Goal: Use online tool/utility

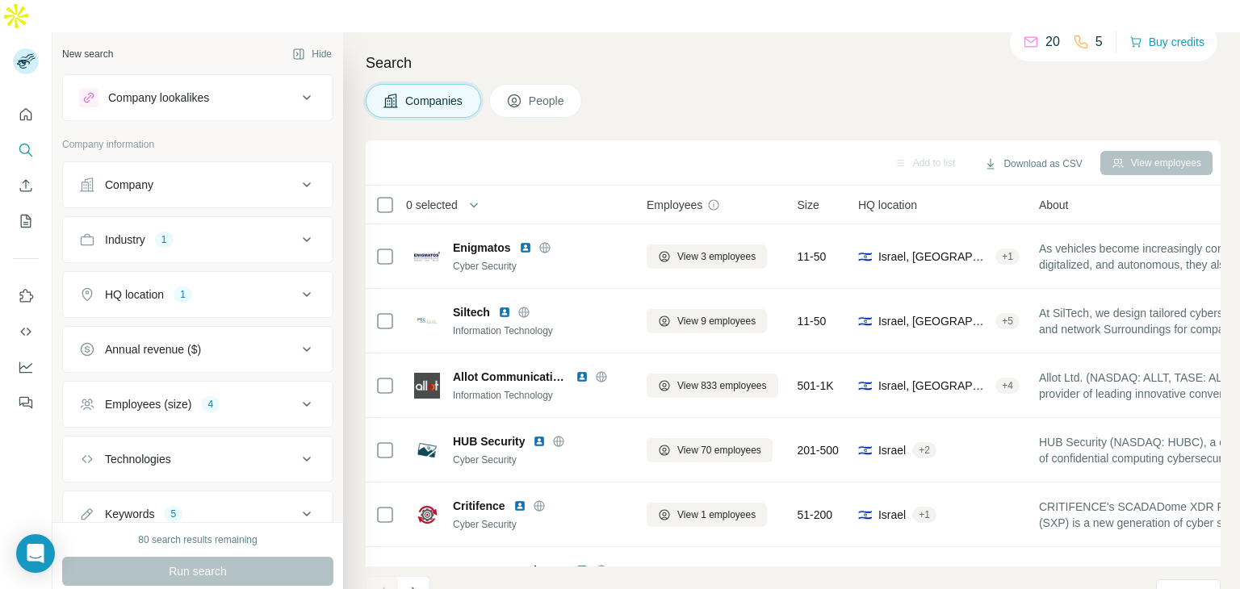
click at [288, 275] on button "HQ location 1" at bounding box center [198, 294] width 270 height 39
click at [287, 275] on button "HQ location 1" at bounding box center [198, 297] width 270 height 45
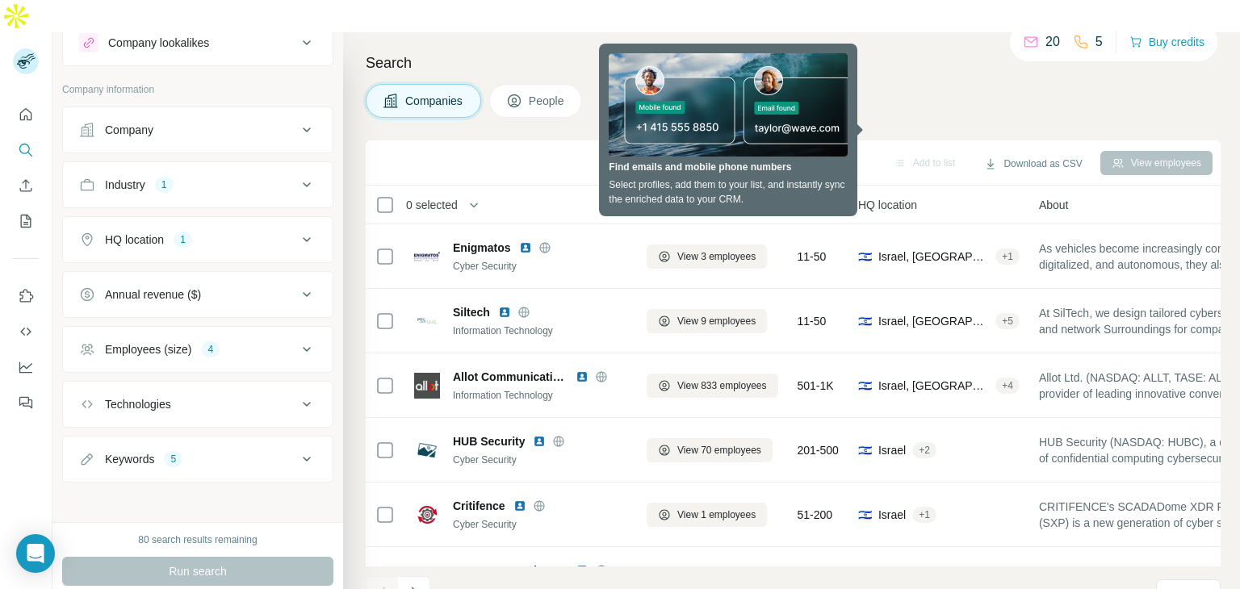
scroll to position [58, 0]
click at [303, 289] on icon at bounding box center [307, 291] width 8 height 5
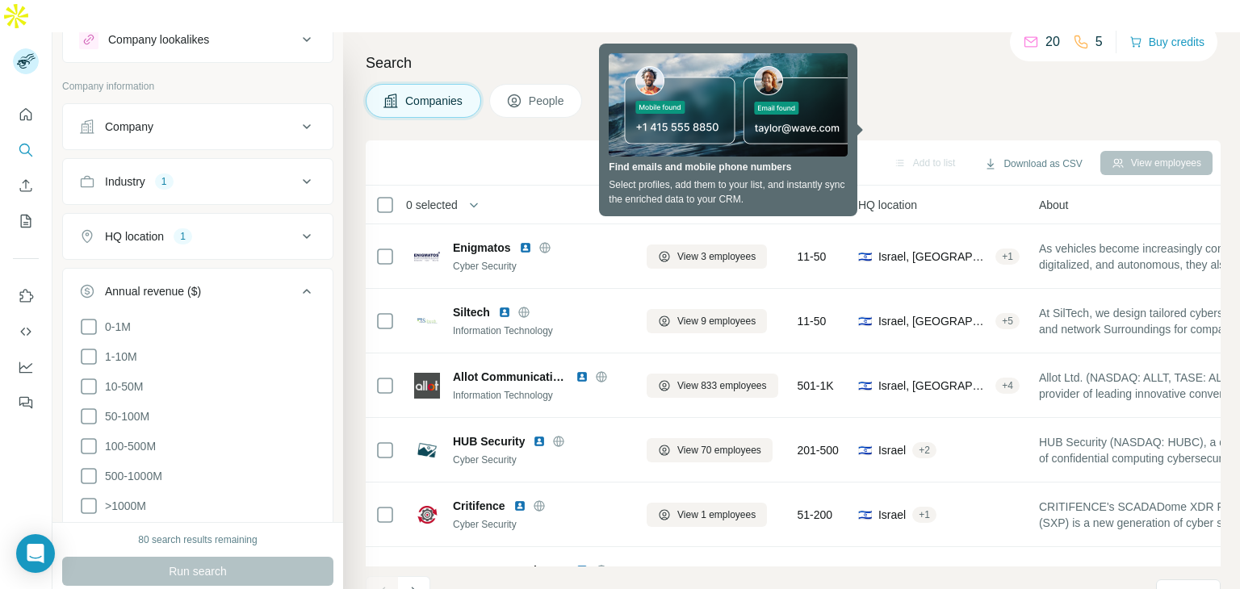
click at [297, 282] on icon at bounding box center [306, 291] width 19 height 19
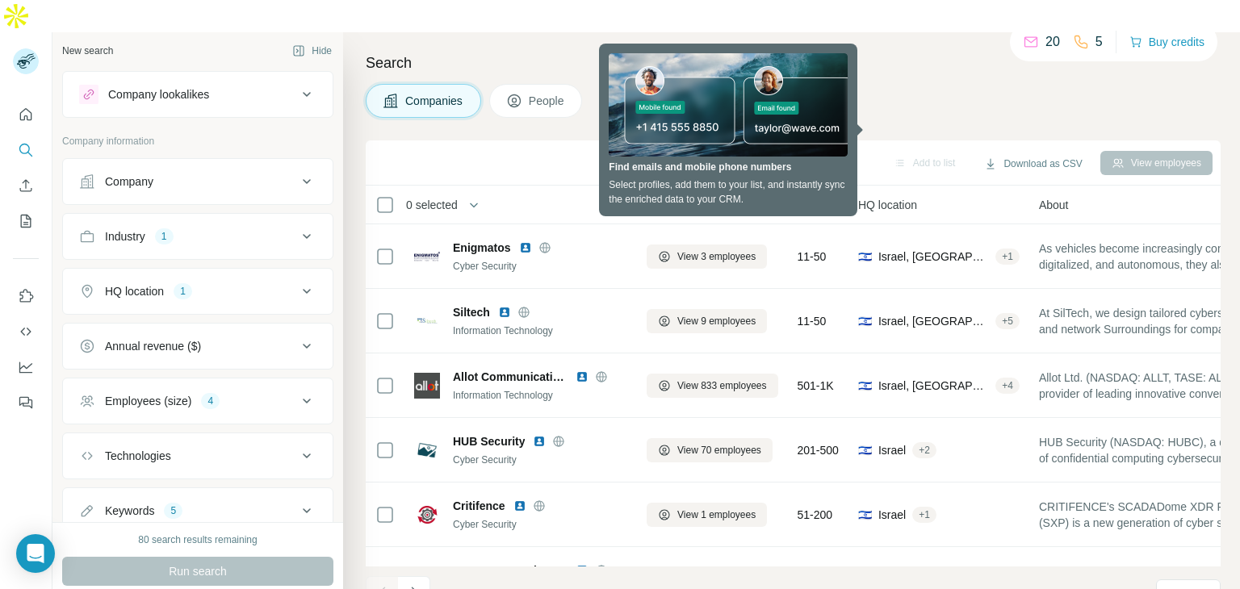
scroll to position [0, 0]
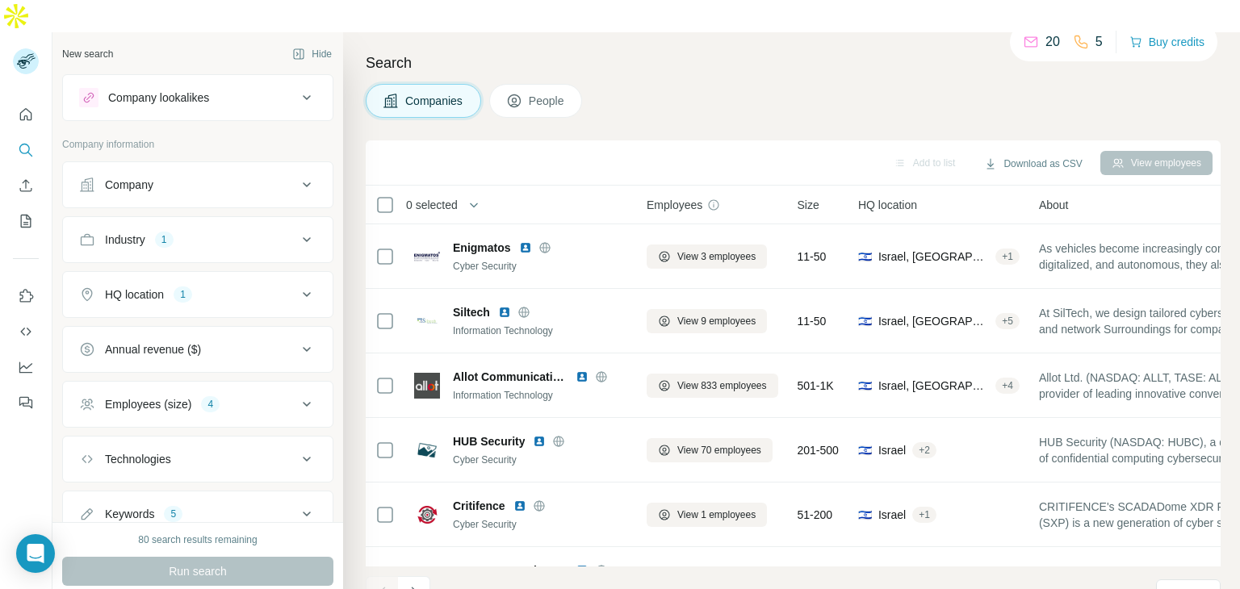
click at [297, 166] on button "Company" at bounding box center [198, 185] width 270 height 39
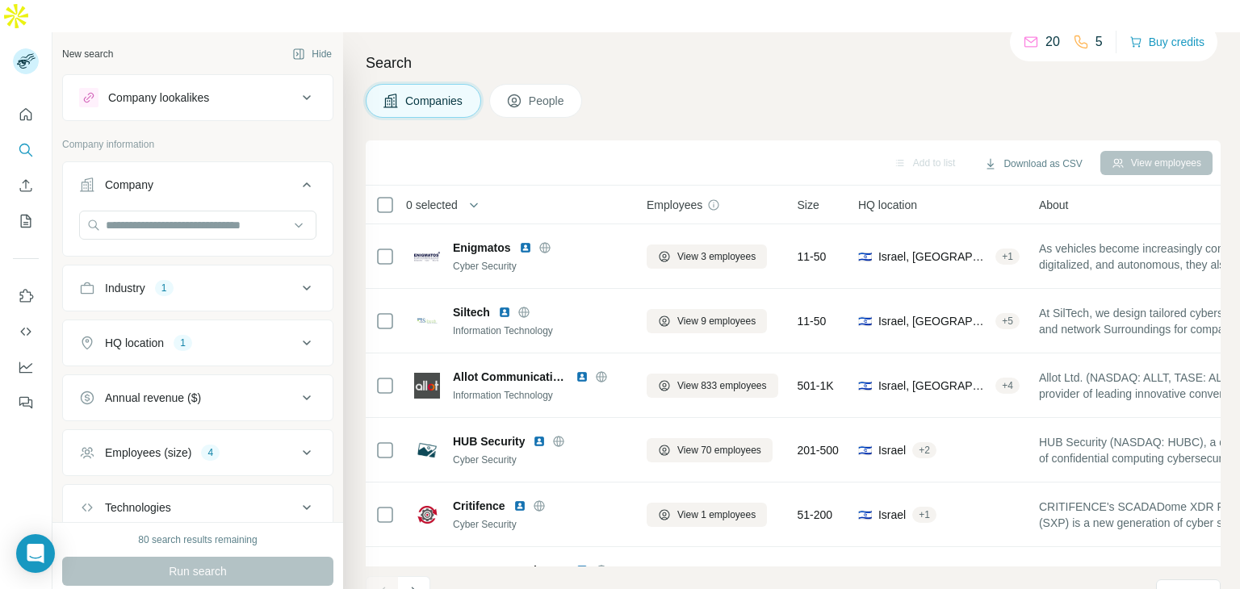
click at [296, 166] on button "Company" at bounding box center [198, 188] width 270 height 45
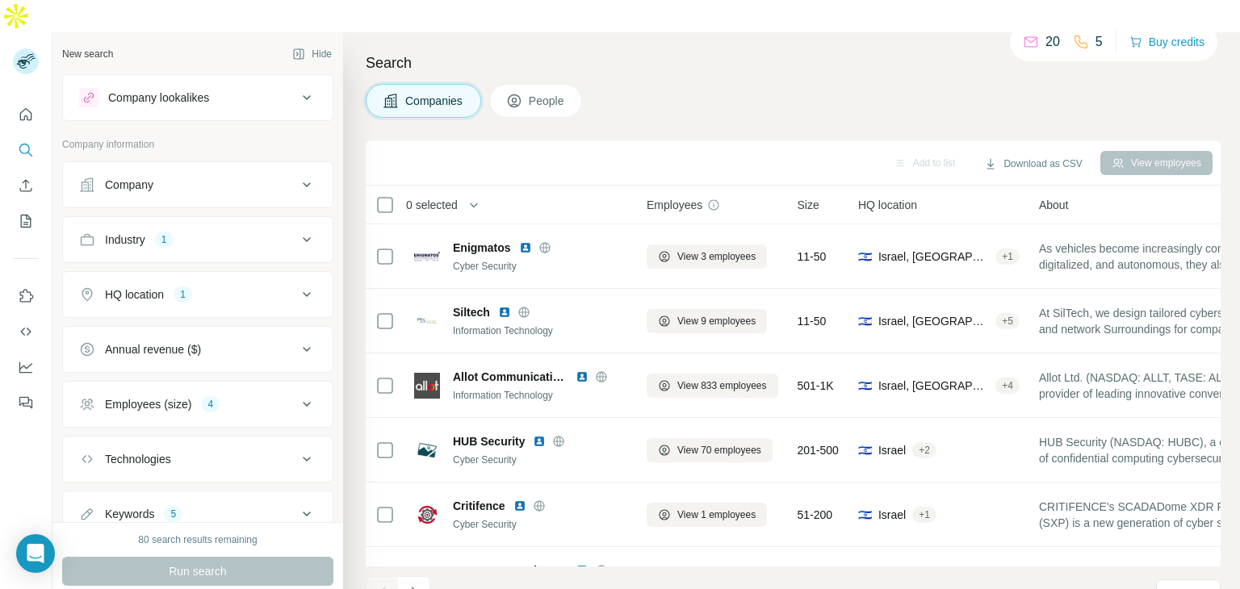
click at [297, 395] on icon at bounding box center [306, 404] width 19 height 19
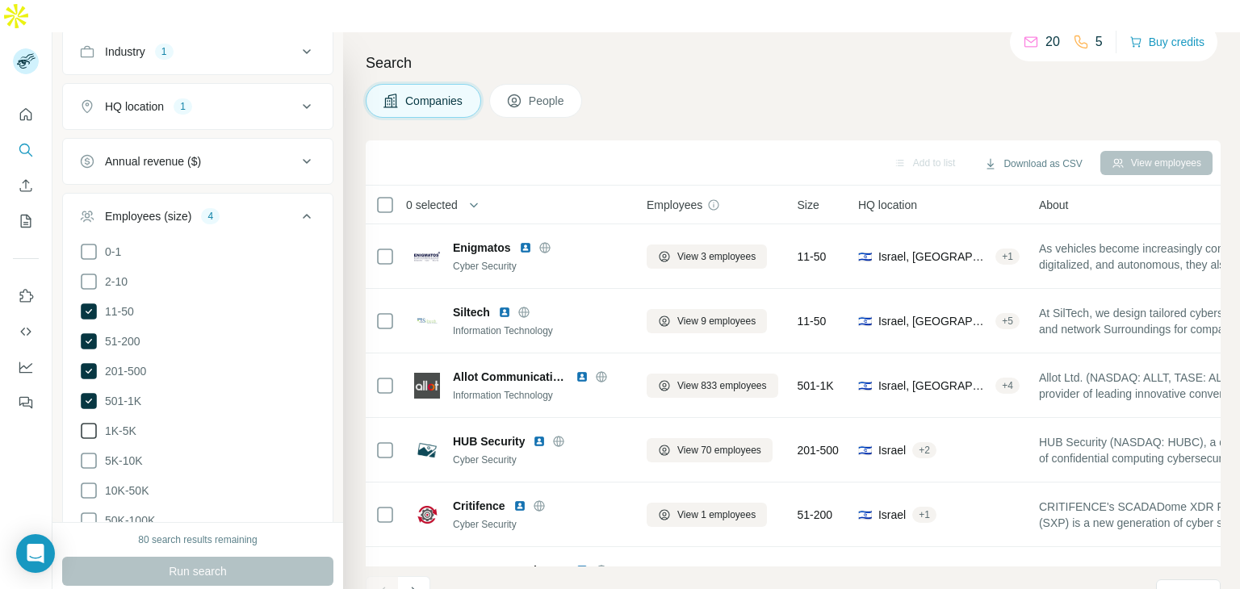
click at [99, 423] on span "1K-5K" at bounding box center [118, 431] width 38 height 16
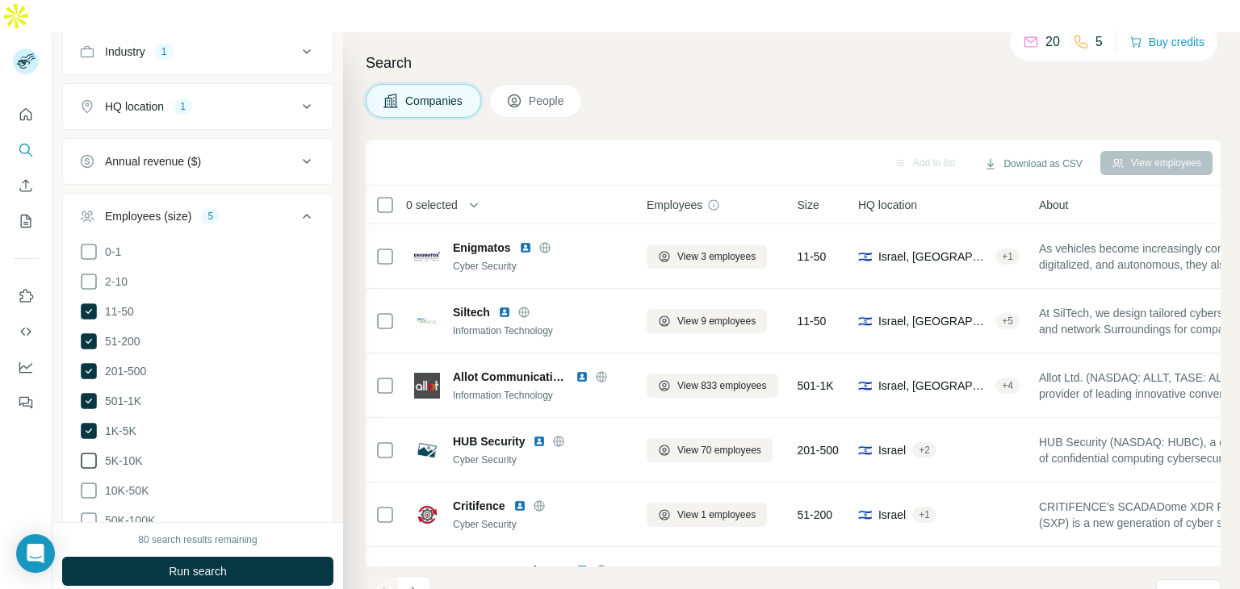
drag, startPoint x: 86, startPoint y: 422, endPoint x: 96, endPoint y: 432, distance: 13.7
click at [86, 451] on icon at bounding box center [88, 460] width 19 height 19
click at [233, 557] on button "Run search" at bounding box center [197, 571] width 271 height 29
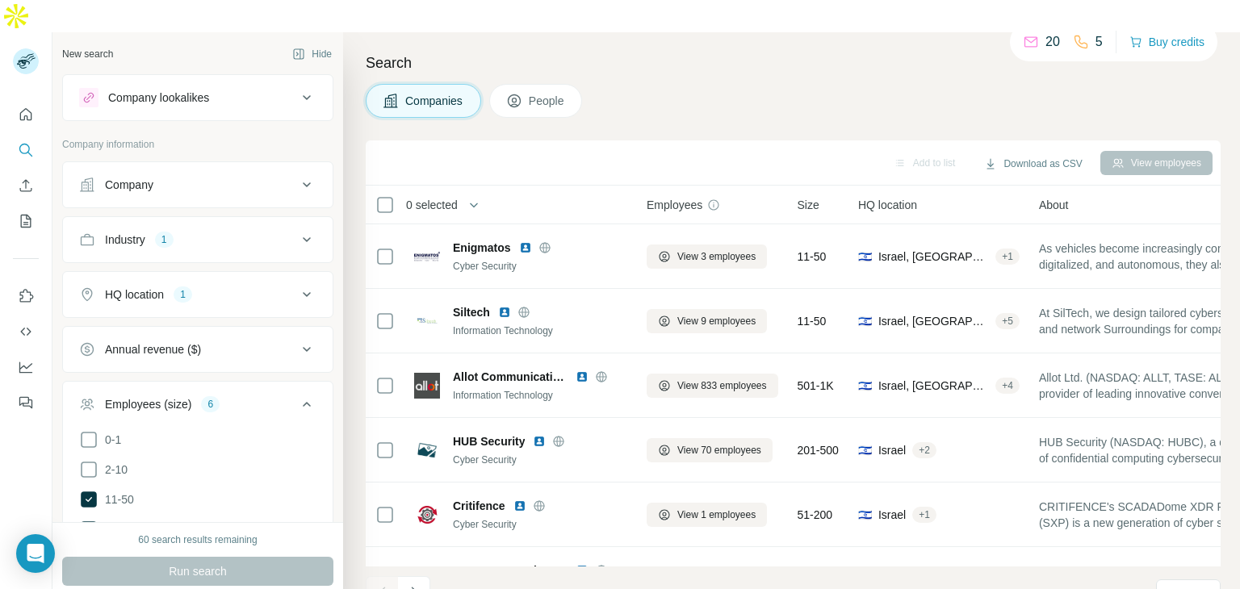
click at [303, 237] on icon at bounding box center [307, 239] width 8 height 5
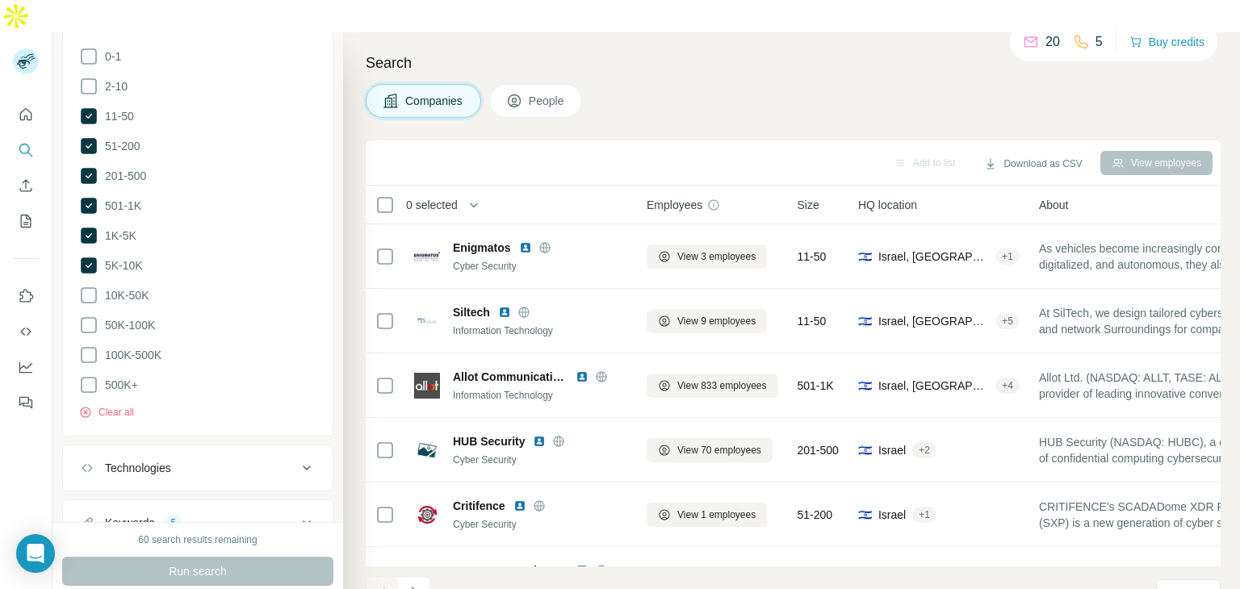
scroll to position [555, 0]
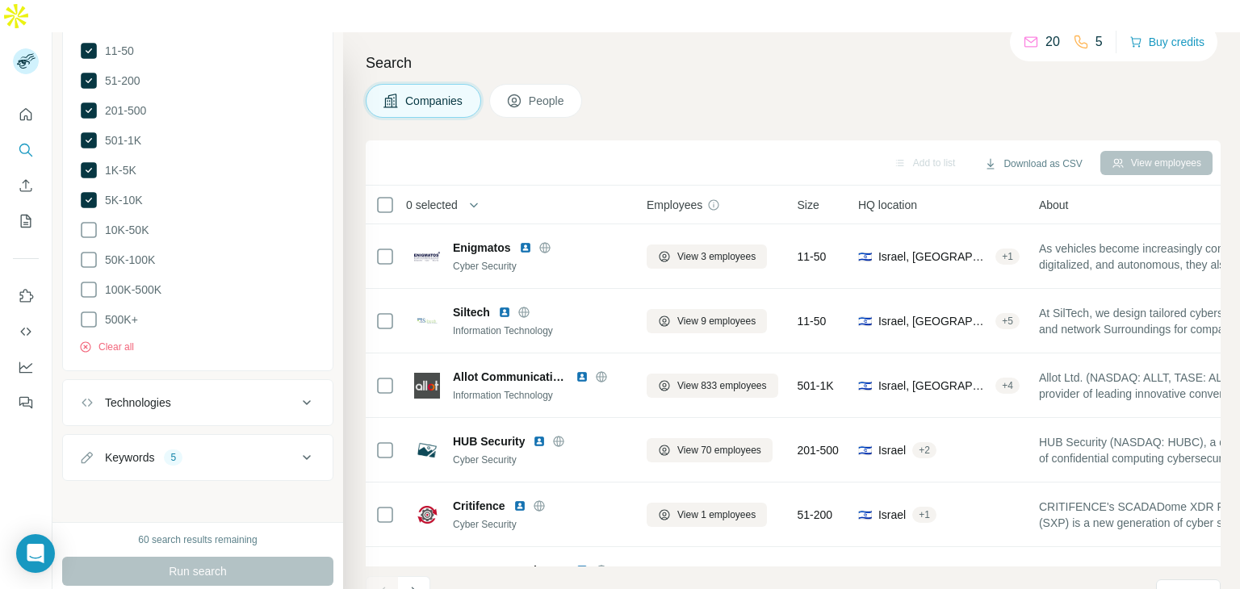
click at [294, 438] on button "Keywords 5" at bounding box center [198, 457] width 270 height 39
